Goal: Information Seeking & Learning: Check status

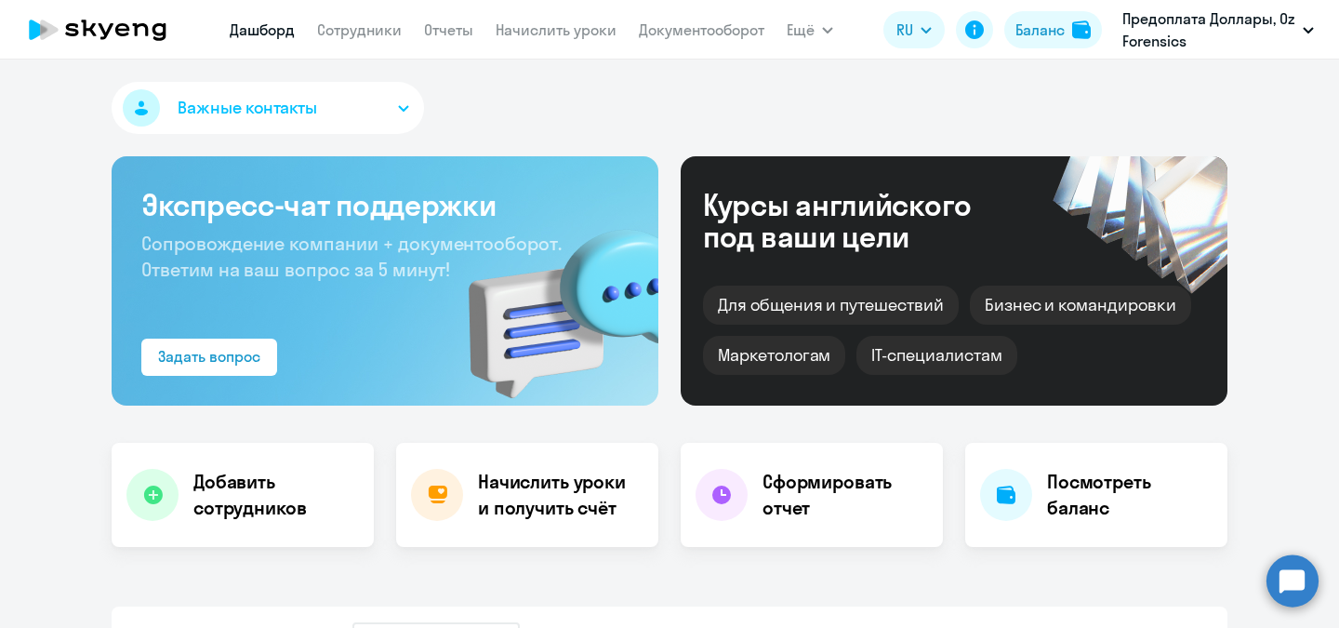
select select "30"
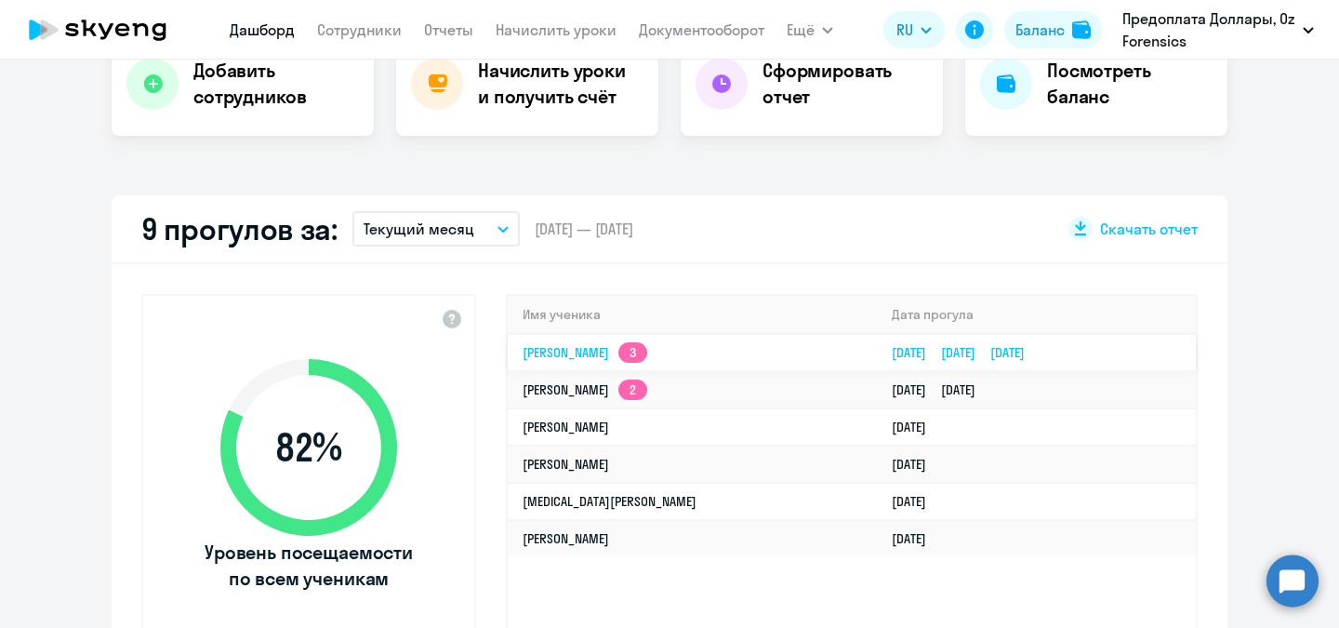
scroll to position [412, 0]
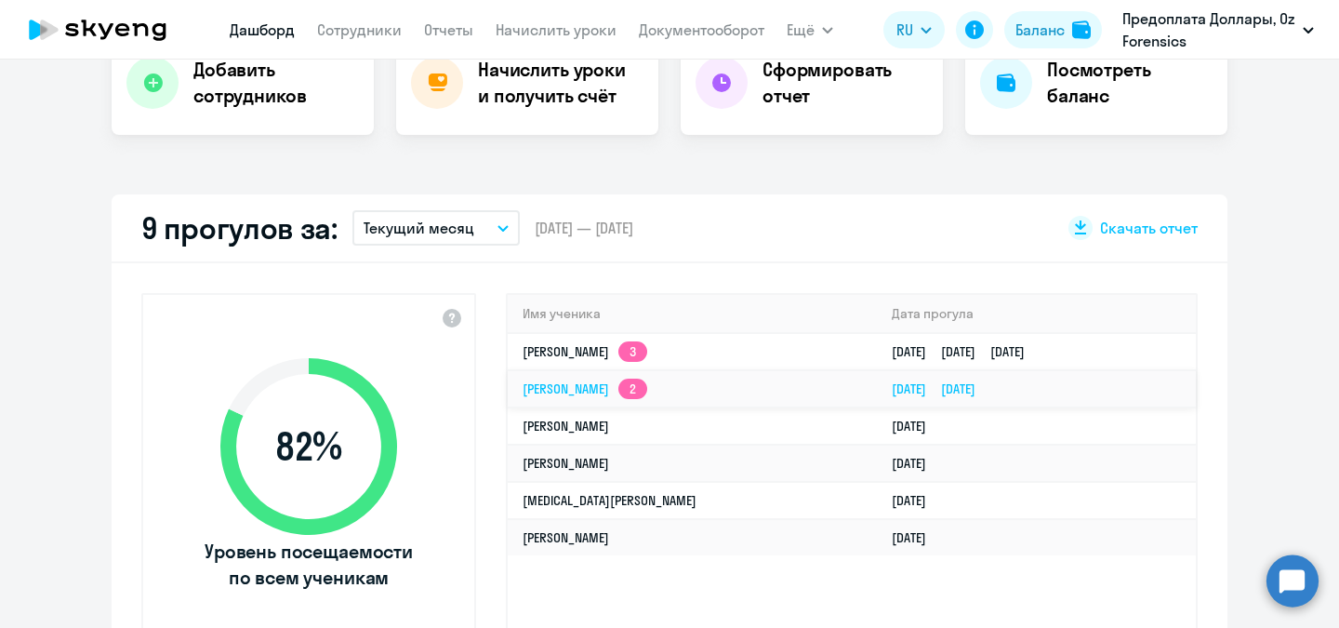
click at [633, 383] on td "[PERSON_NAME] 2" at bounding box center [692, 388] width 369 height 37
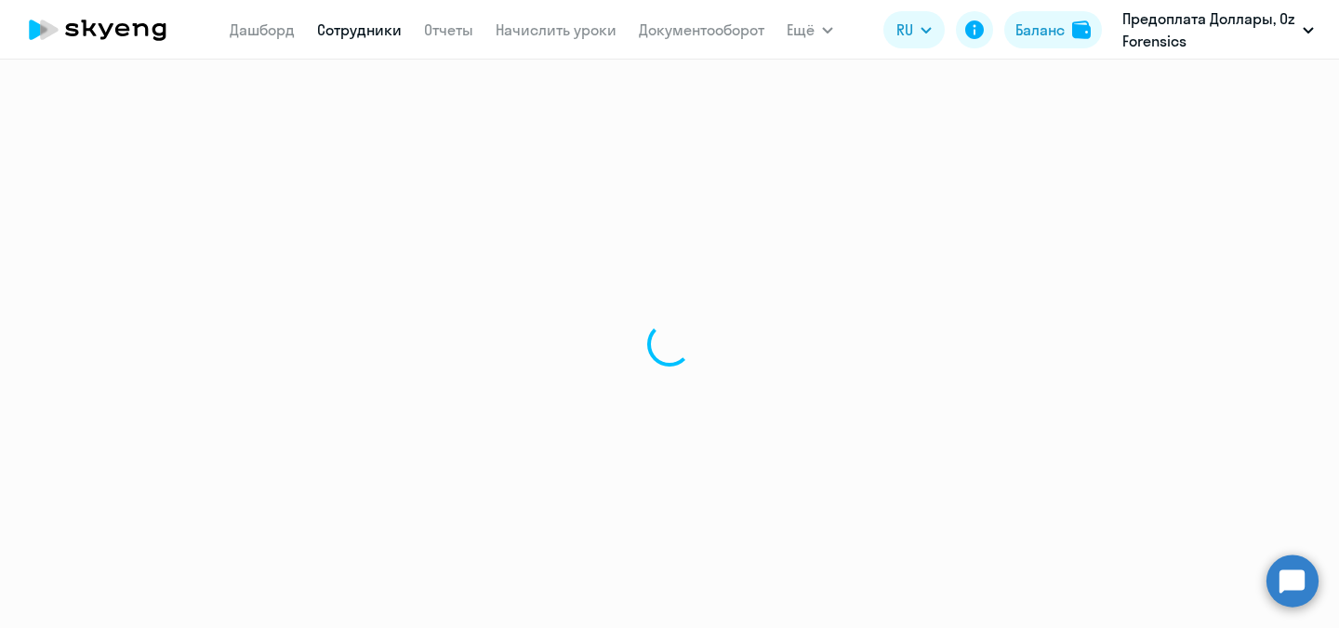
select select "english"
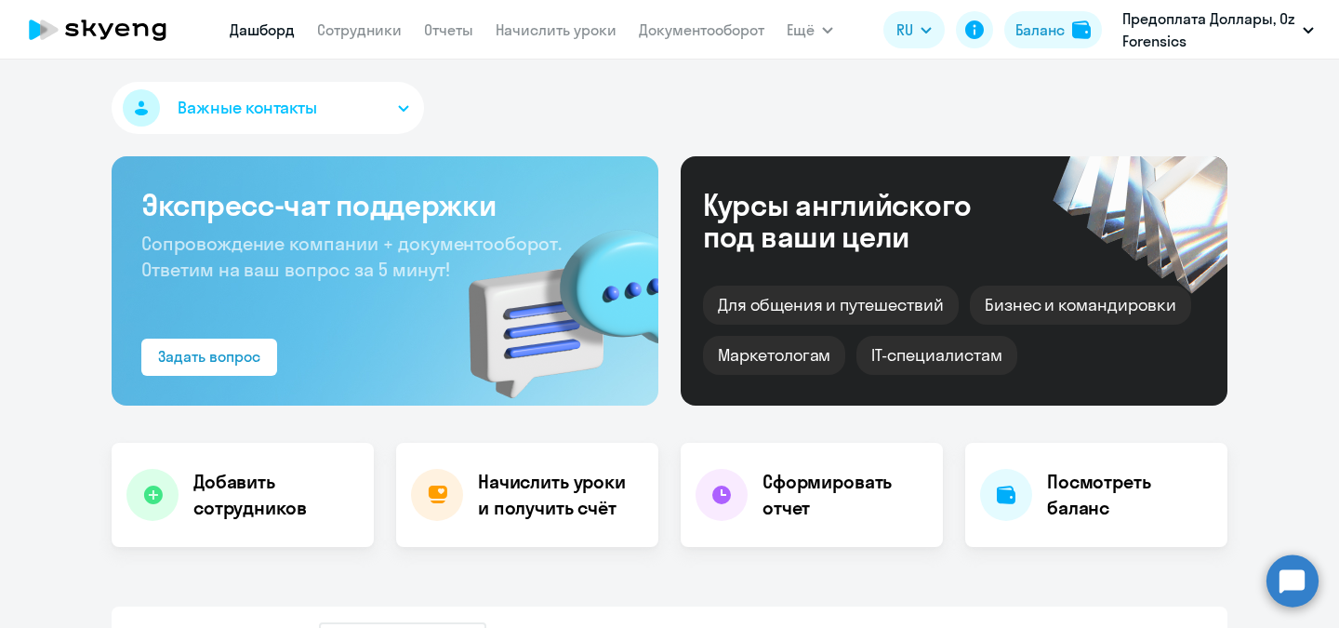
select select "30"
click at [258, 25] on link "Дашборд" at bounding box center [262, 29] width 65 height 19
click at [381, 31] on link "Сотрудники" at bounding box center [359, 29] width 85 height 19
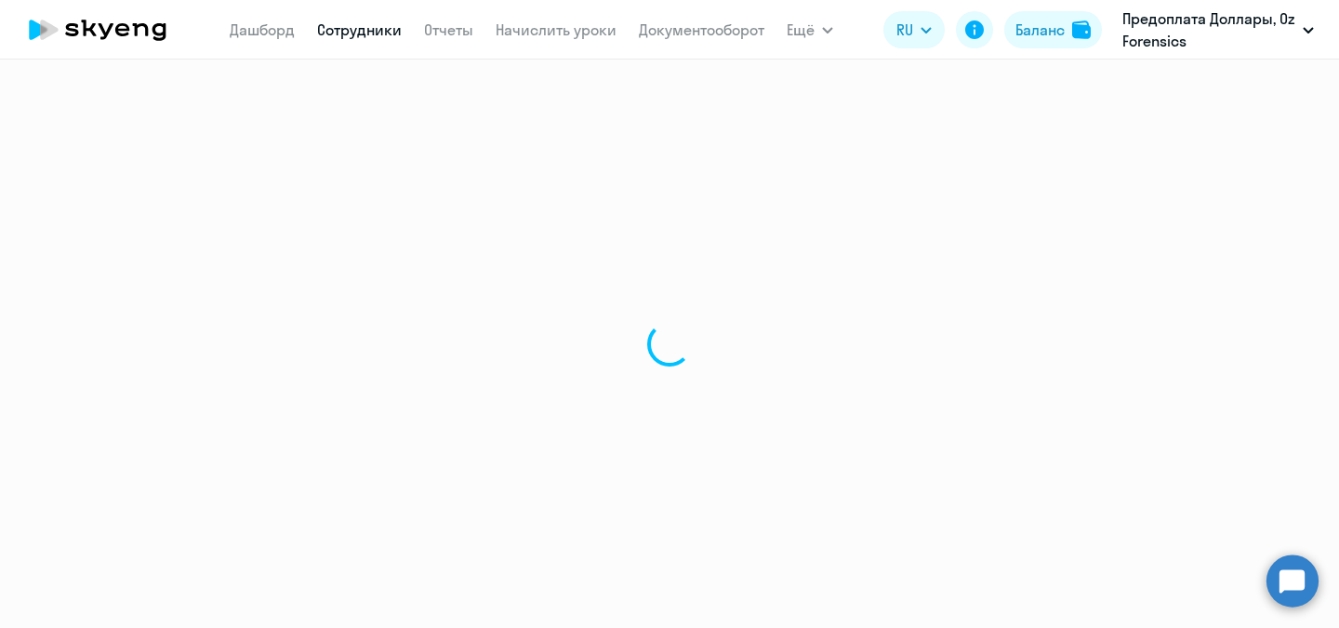
select select "30"
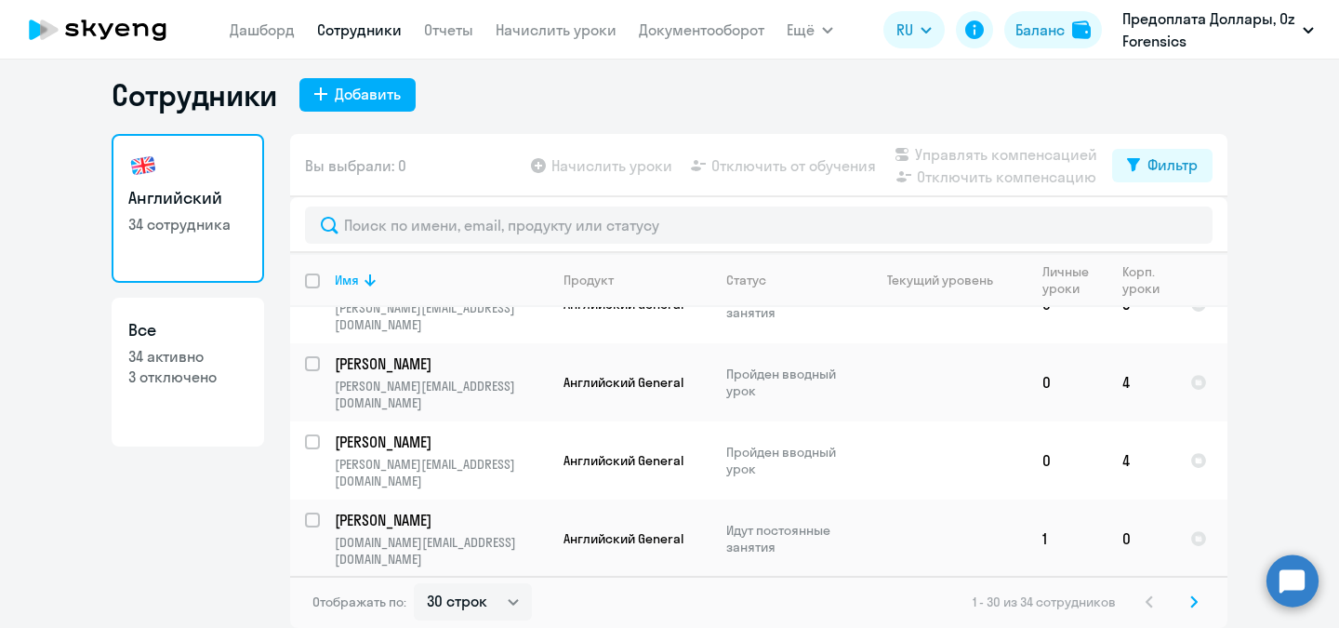
scroll to position [1090, 0]
click at [803, 609] on p "На отключении" at bounding box center [789, 617] width 127 height 17
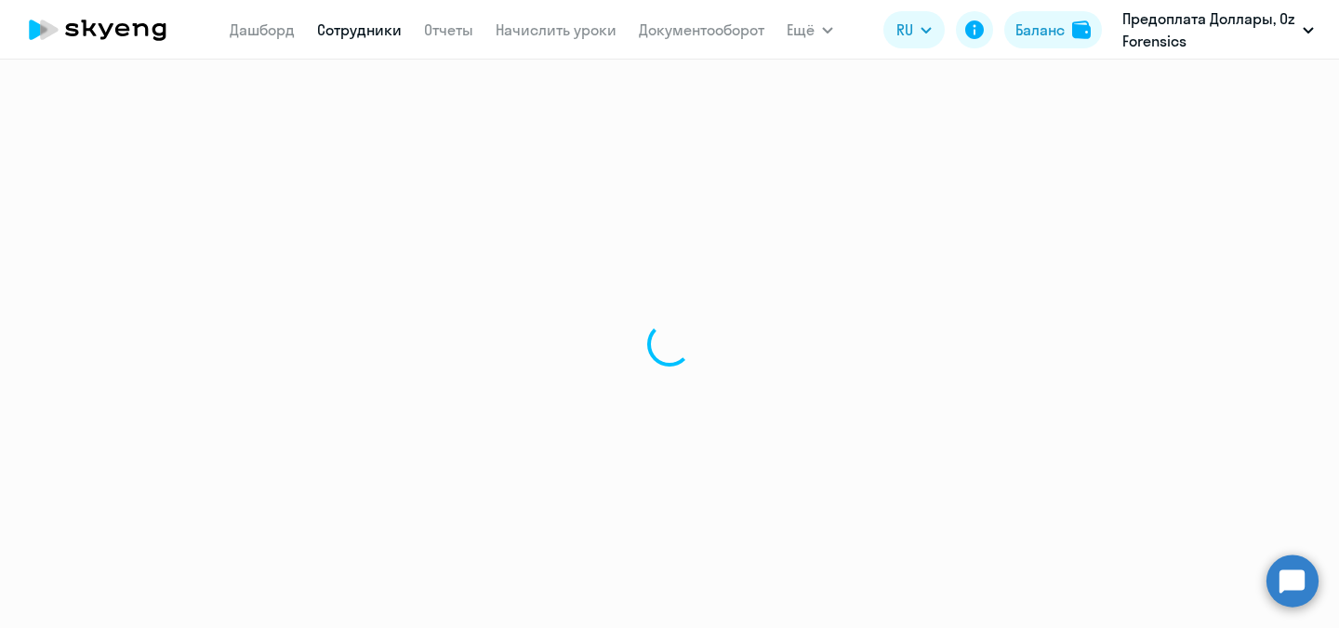
select select "english"
